Goal: Information Seeking & Learning: Learn about a topic

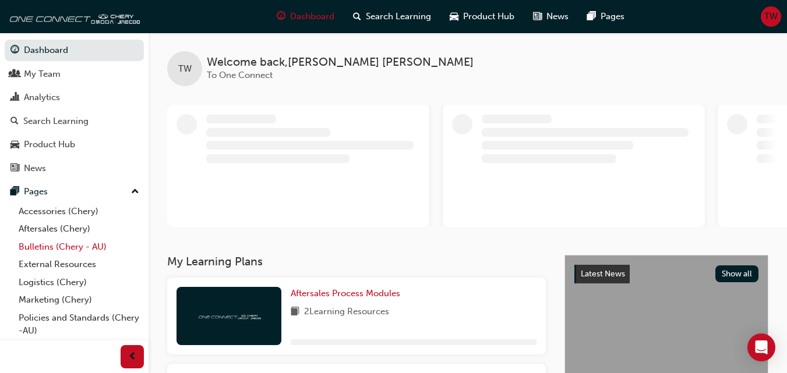
click at [72, 247] on link "Bulletins (Chery - AU)" at bounding box center [79, 247] width 130 height 18
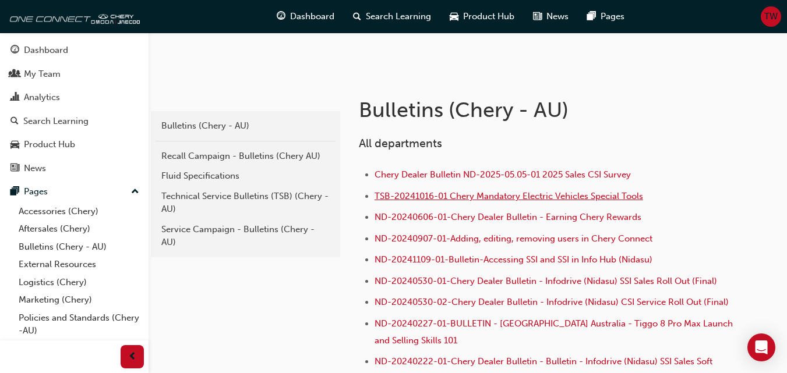
scroll to position [175, 0]
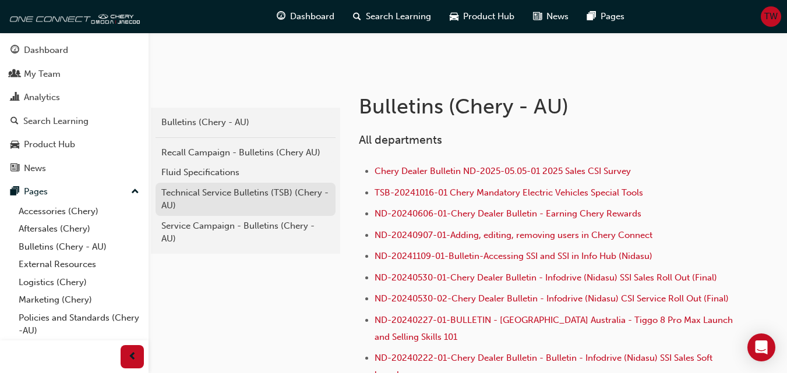
click at [248, 206] on div "Technical Service Bulletins (TSB) (Chery - AU)" at bounding box center [245, 199] width 168 height 26
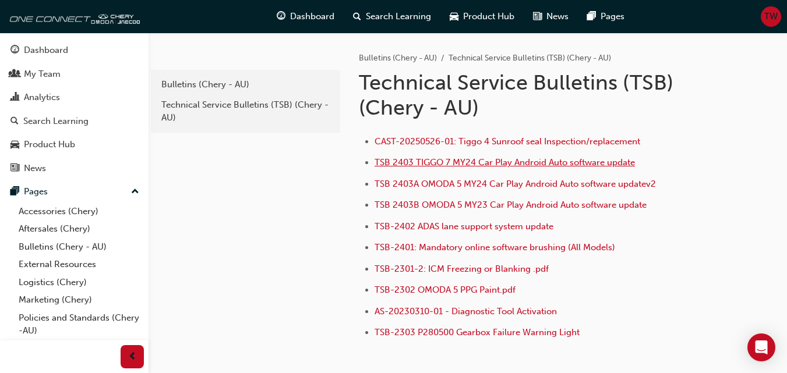
click at [508, 167] on span "TSB 2403 TIGGO 7 MY24 Car Play Android Auto software update" at bounding box center [504, 162] width 260 height 10
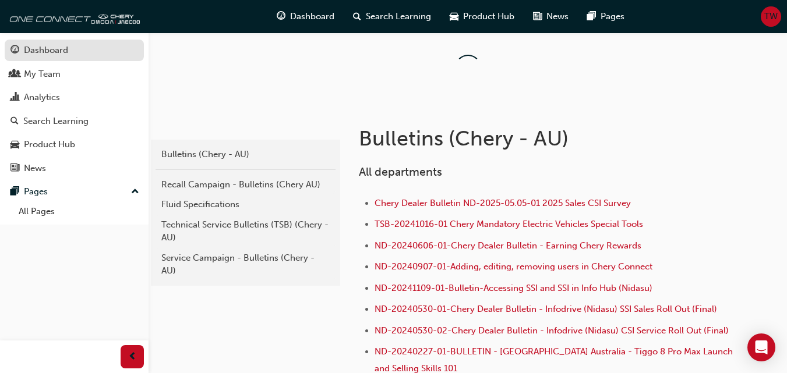
click at [67, 50] on div "Dashboard" at bounding box center [46, 50] width 44 height 13
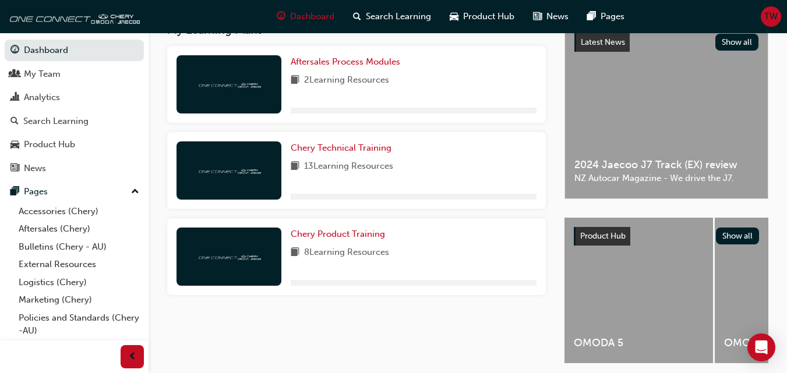
scroll to position [233, 0]
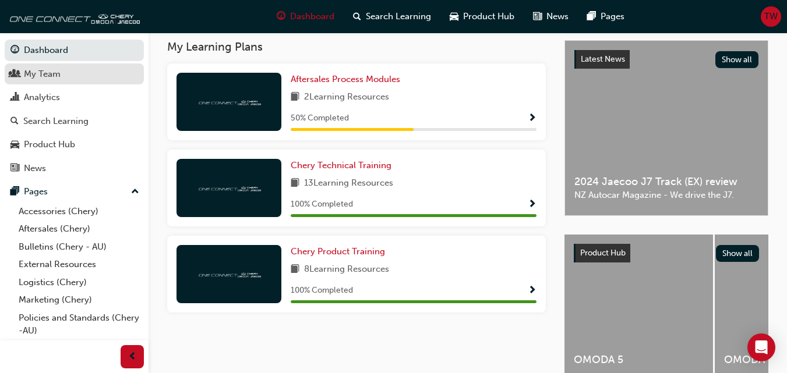
click at [90, 80] on div "My Team" at bounding box center [74, 74] width 128 height 15
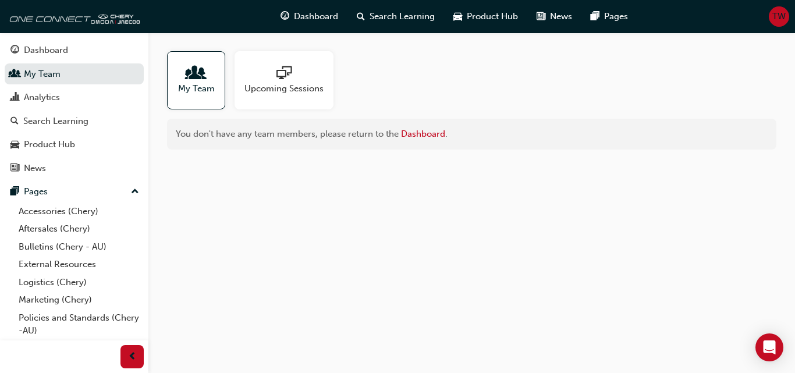
click at [192, 88] on span "My Team" at bounding box center [196, 88] width 37 height 13
click at [32, 48] on div "Dashboard" at bounding box center [46, 50] width 44 height 13
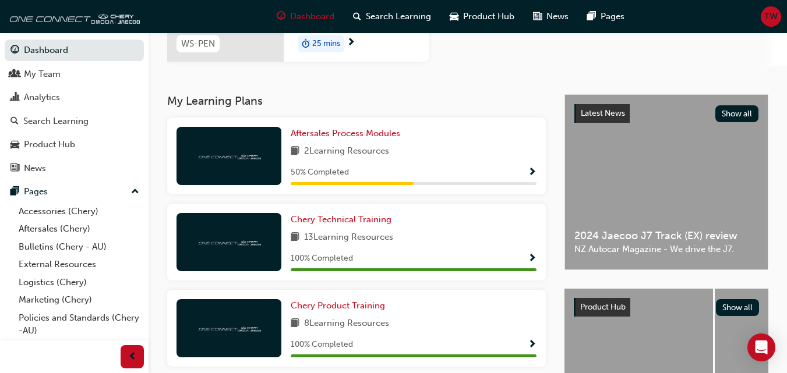
scroll to position [175, 0]
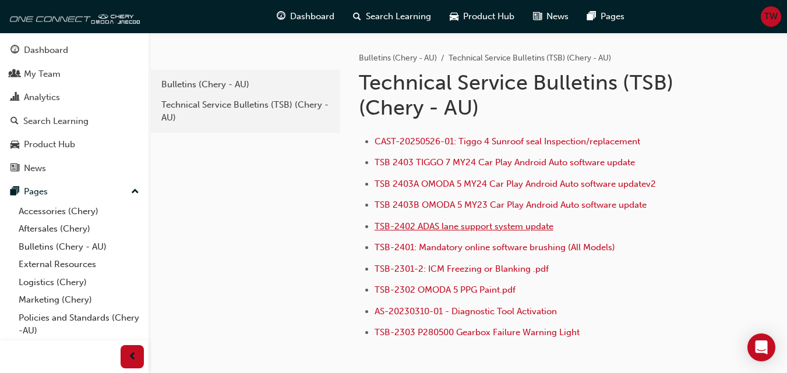
click at [483, 225] on span "TSB-2402 ADAS lane support system update" at bounding box center [463, 226] width 179 height 10
